Goal: Transaction & Acquisition: Purchase product/service

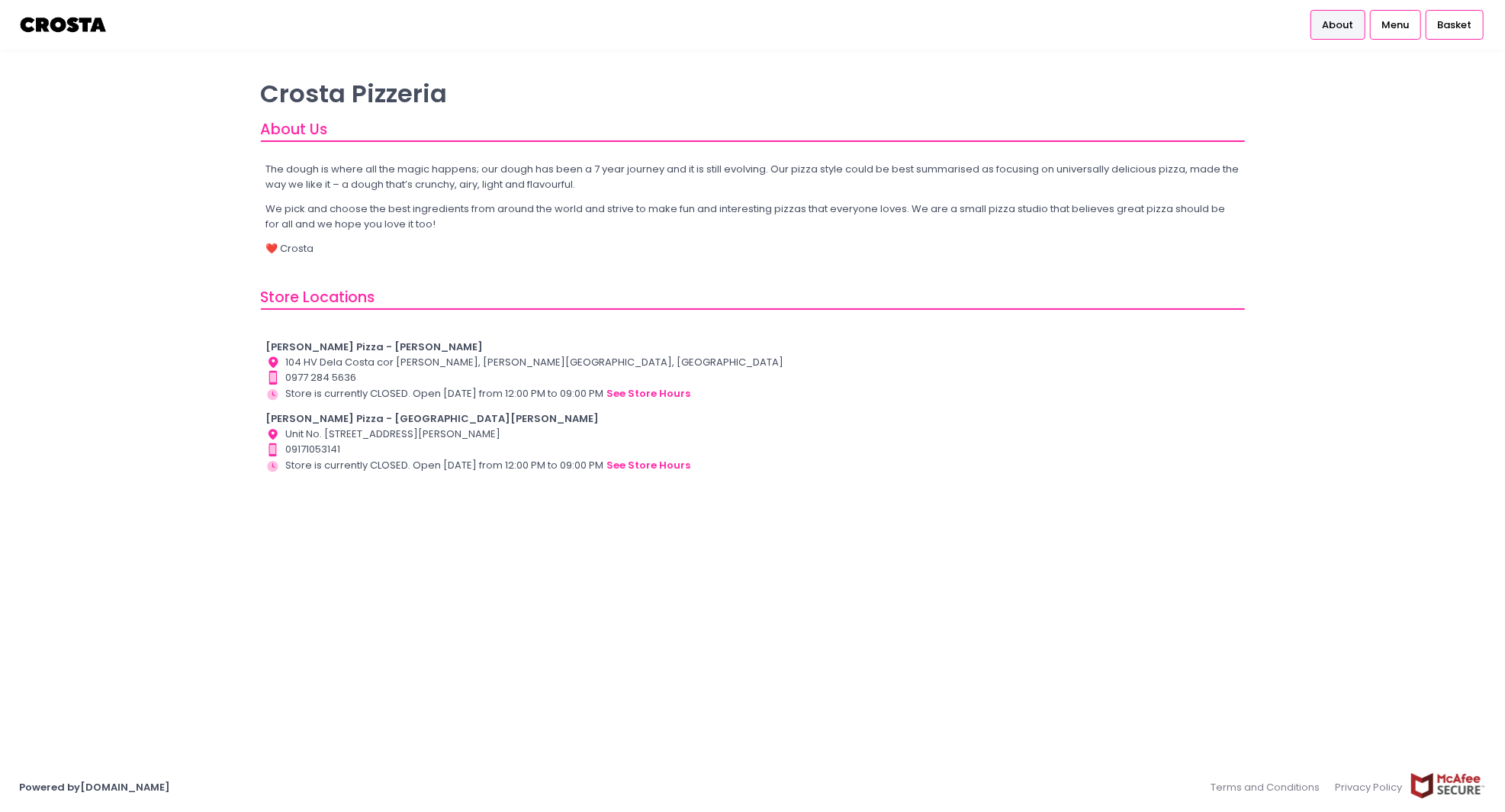
click at [1349, 31] on span "About" at bounding box center [1338, 25] width 31 height 15
click at [1386, 30] on span "Menu" at bounding box center [1396, 25] width 27 height 15
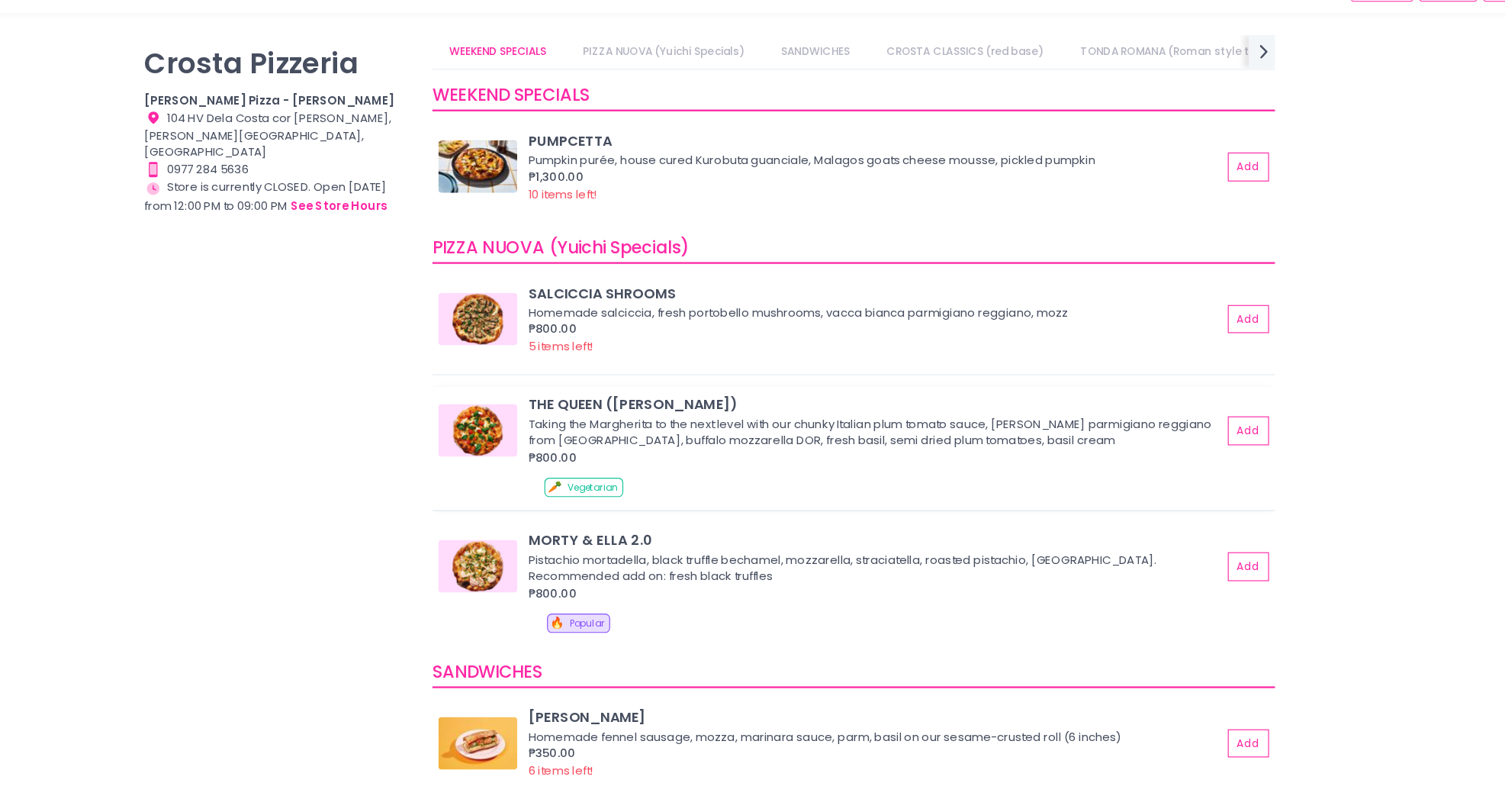
click at [568, 408] on img at bounding box center [550, 412] width 68 height 46
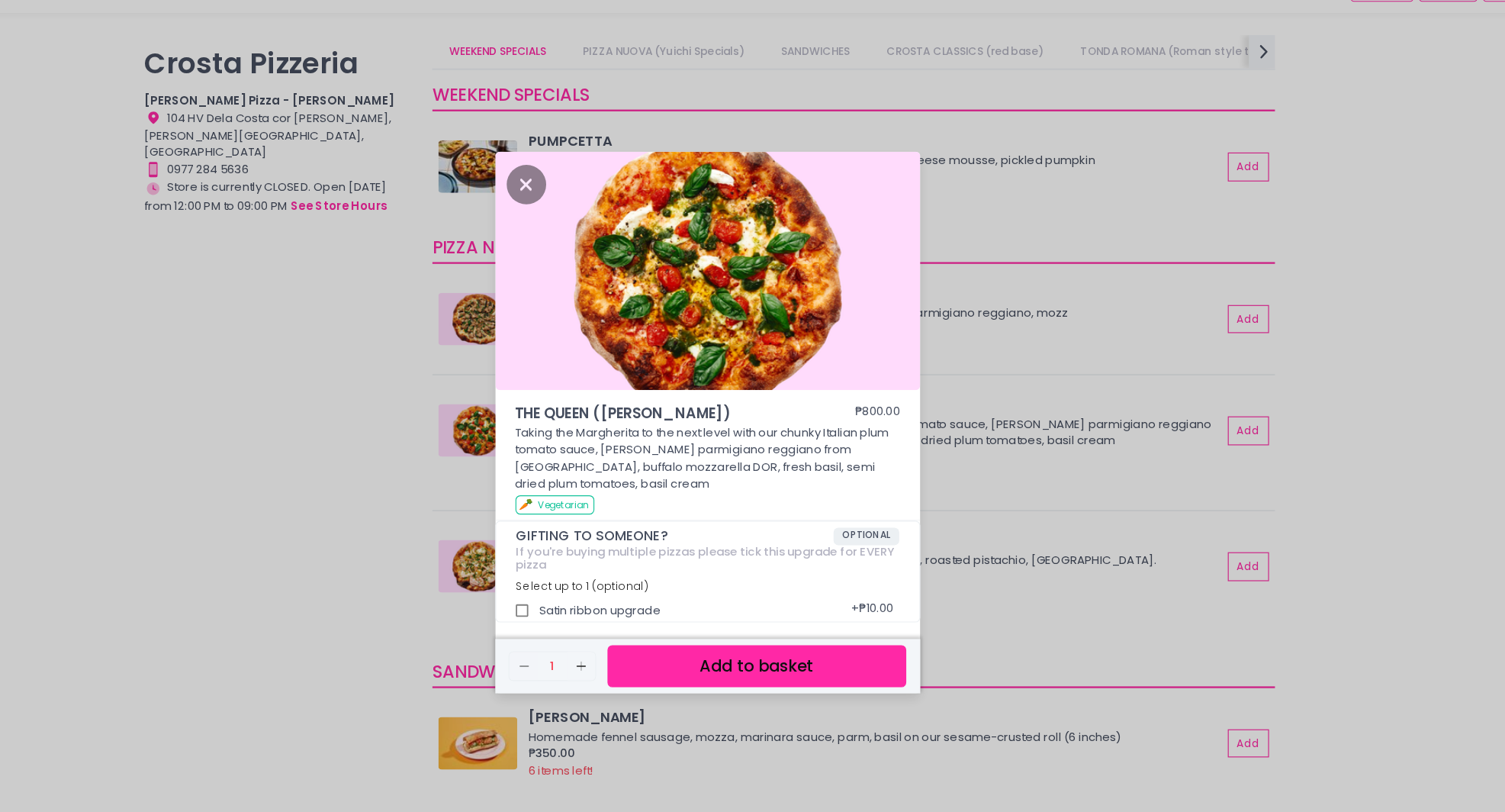
click at [1352, 568] on div "THE QUEEN (Margherita) ₱800.00 Taking the Margherita to the next level with our…" at bounding box center [752, 406] width 1505 height 812
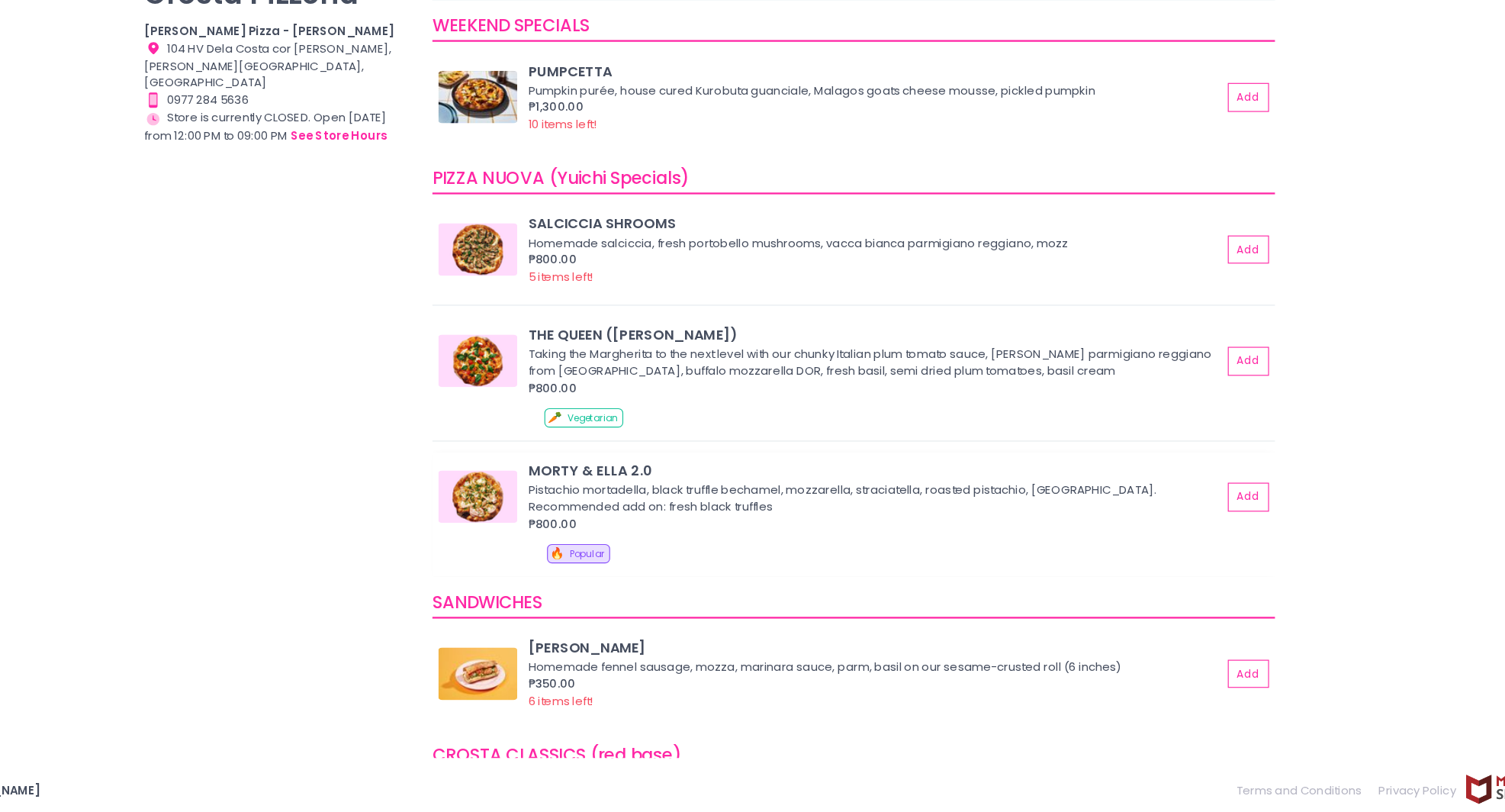
click at [554, 530] on img at bounding box center [550, 531] width 68 height 46
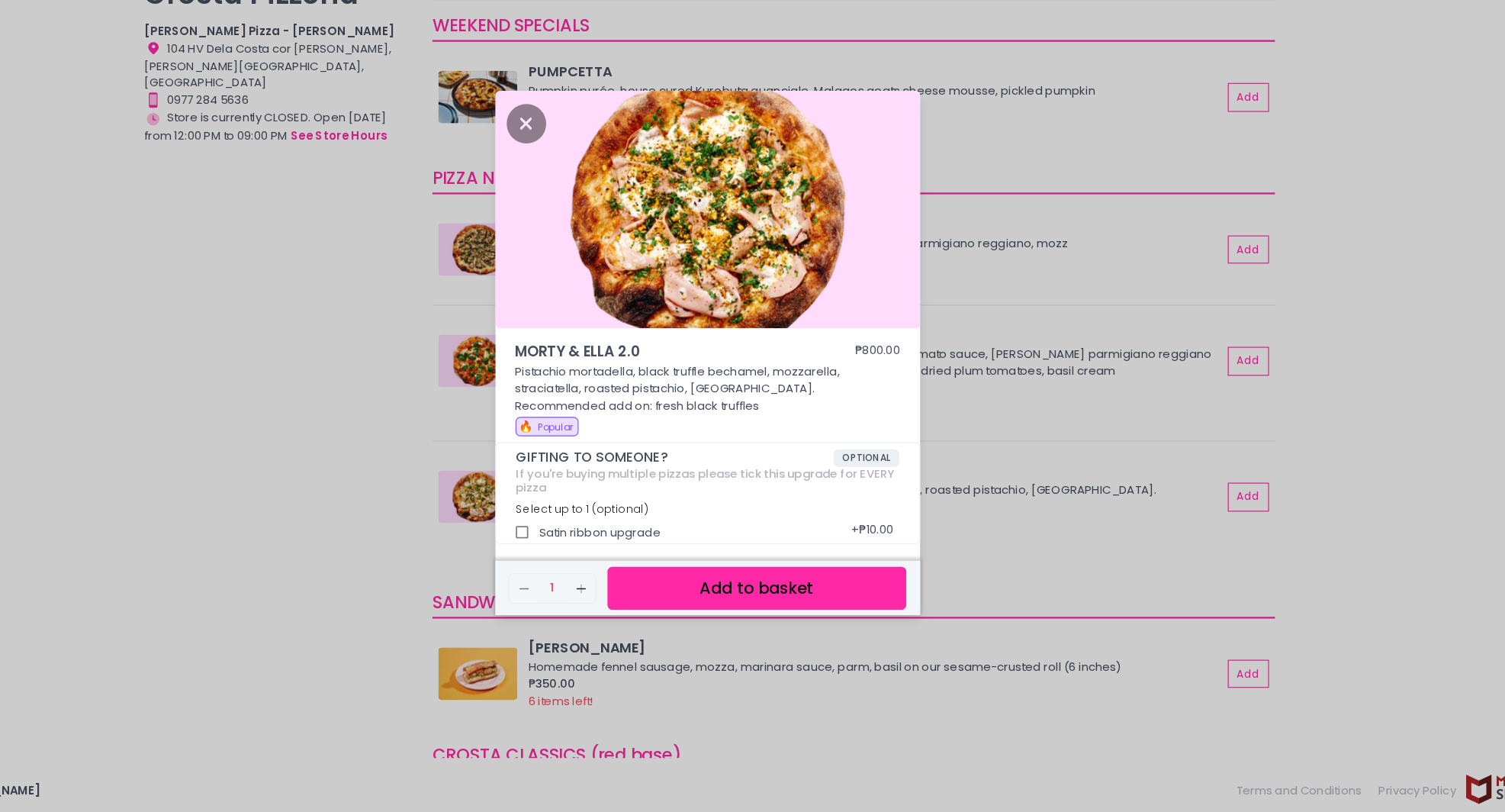
click at [1322, 576] on div "MORTY & ELLA 2.0 ₱800.00 Pistachio mortadella, black truffle bechamel, mozzarel…" at bounding box center [752, 406] width 1505 height 812
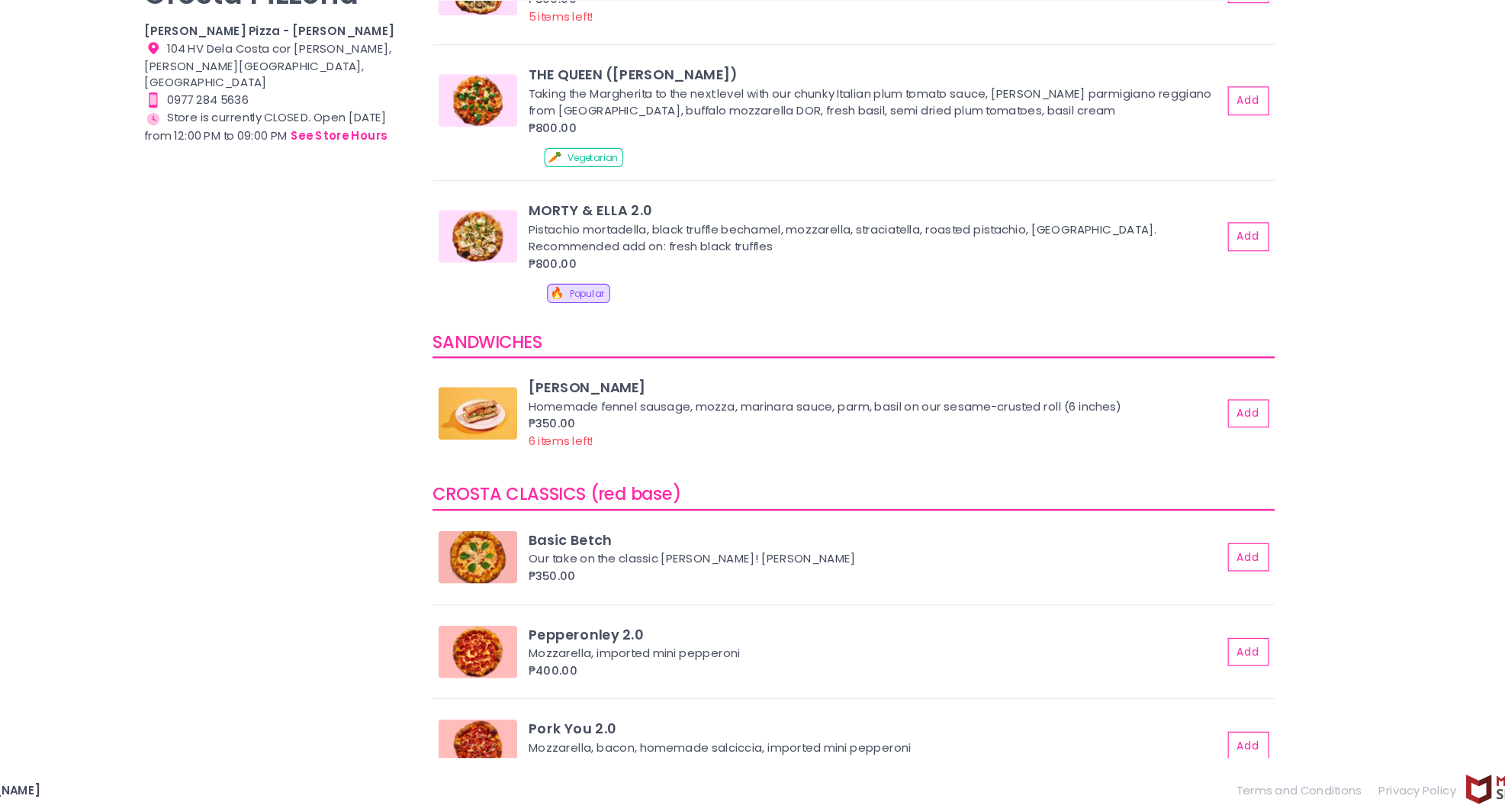
scroll to position [226, 0]
click at [564, 449] on img at bounding box center [550, 459] width 68 height 46
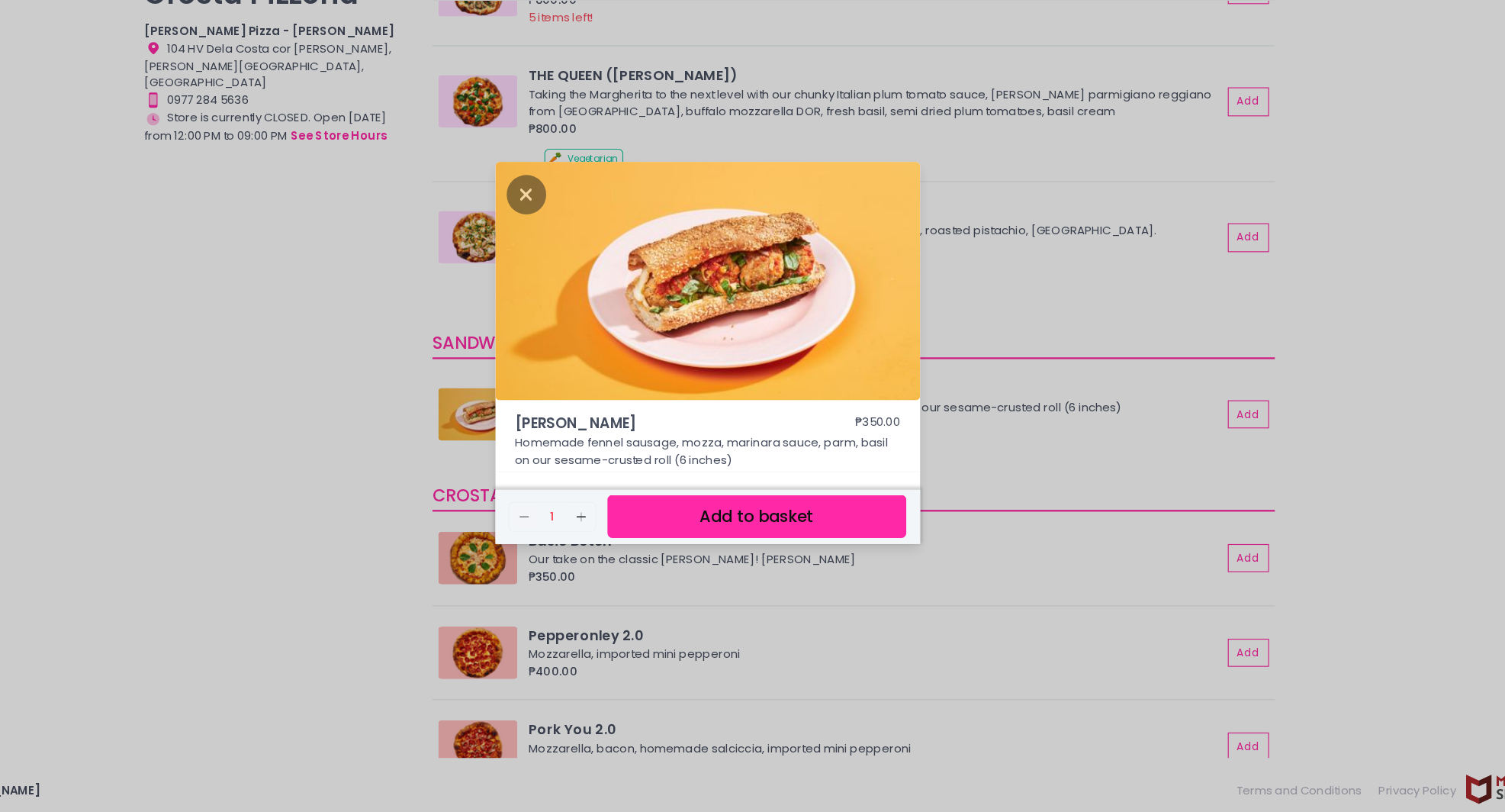
click at [1347, 551] on div "HOAGIE ROLL ₱350.00 Homemade fennel sausage, mozza, marinara sauce, parm, basil…" at bounding box center [752, 406] width 1505 height 812
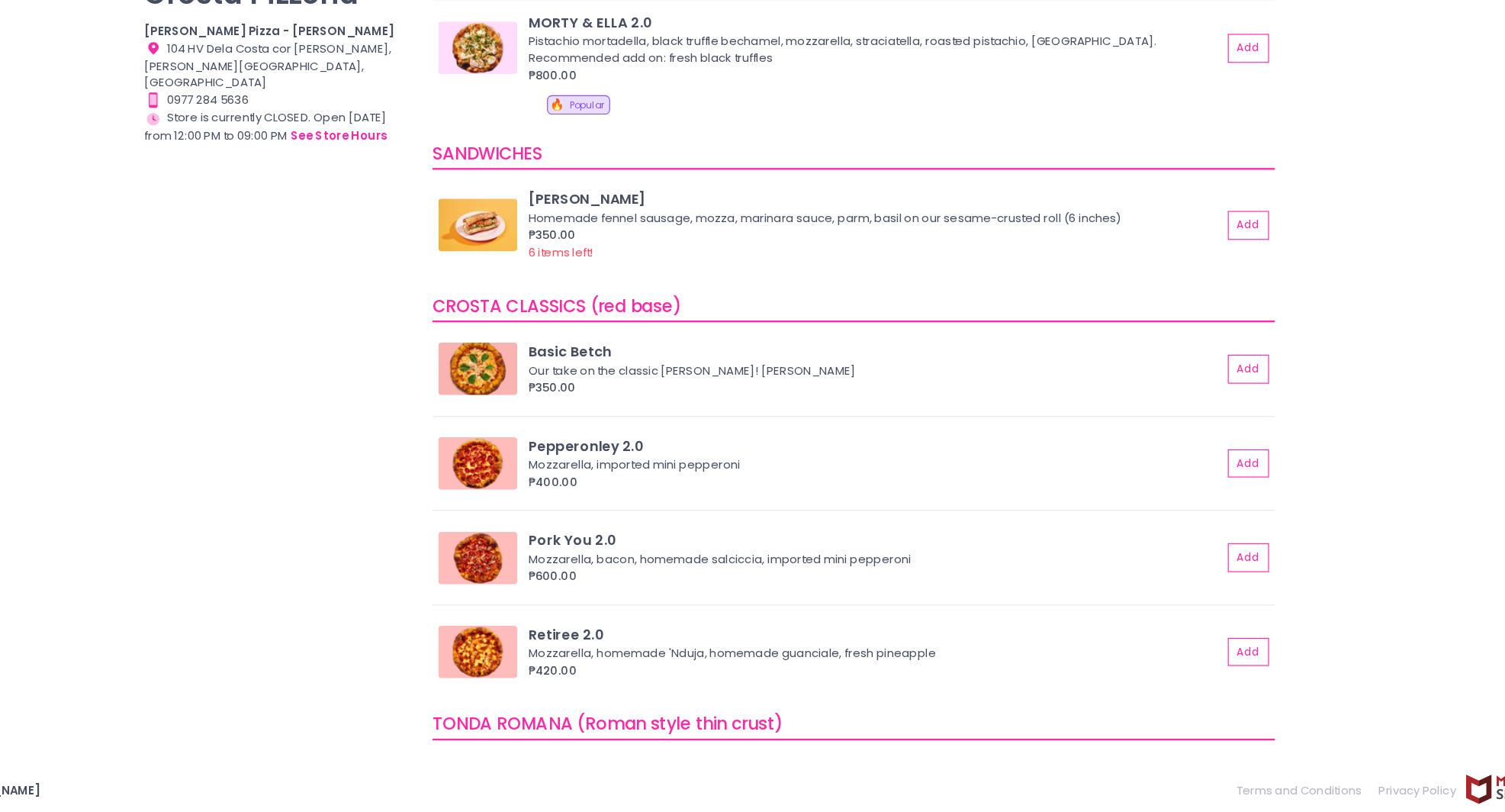
scroll to position [388, 0]
click at [557, 591] on img at bounding box center [550, 585] width 68 height 46
